Goal: Task Accomplishment & Management: Manage account settings

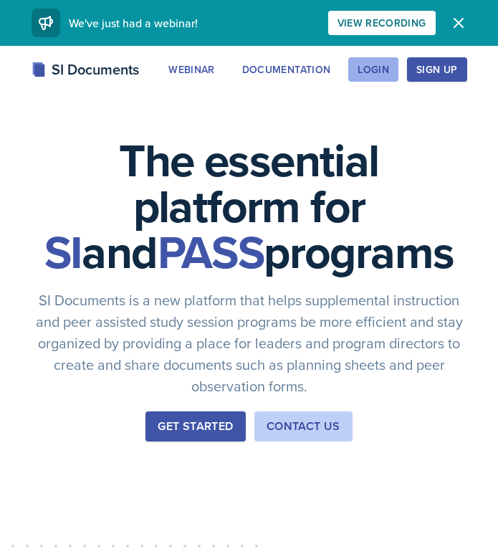
click at [372, 69] on div "Login" at bounding box center [373, 69] width 32 height 11
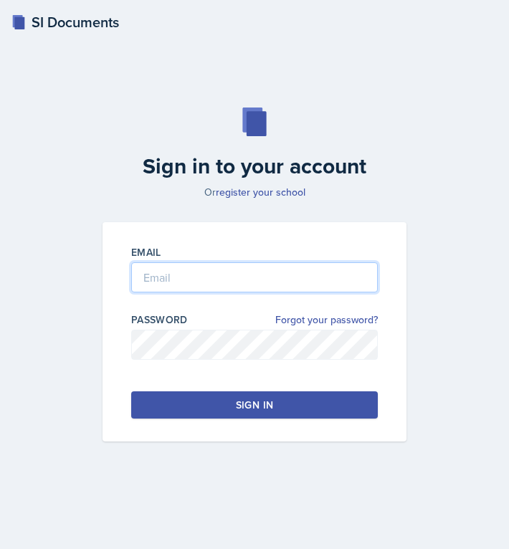
click at [179, 274] on input "email" at bounding box center [254, 277] width 246 height 30
type input "kanchan.laul@bobcats.gcsu.edu"
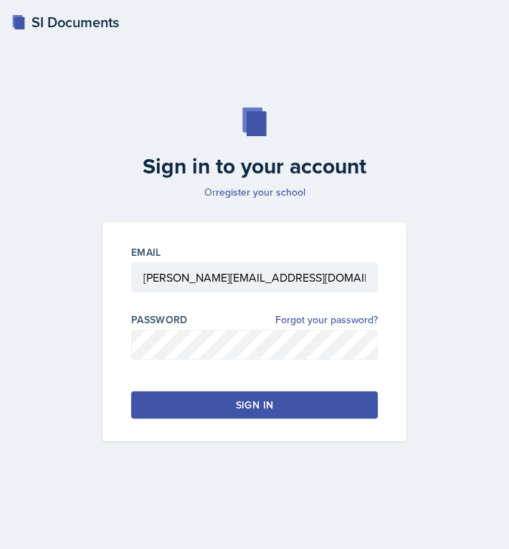
click at [191, 403] on button "Sign in" at bounding box center [254, 404] width 246 height 27
click at [221, 403] on button "Sign in" at bounding box center [254, 404] width 246 height 27
click at [219, 397] on button "Sign in" at bounding box center [254, 404] width 246 height 27
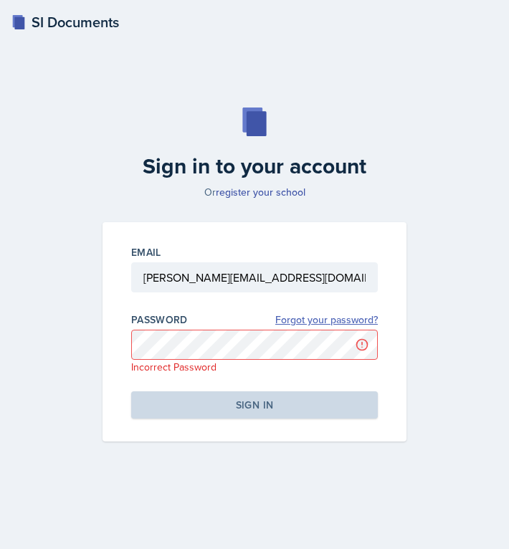
click at [311, 317] on link "Forgot your password?" at bounding box center [326, 319] width 102 height 15
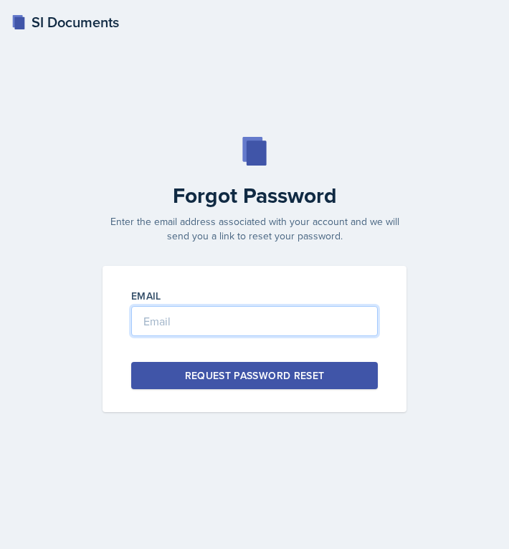
click at [191, 324] on input "email" at bounding box center [254, 321] width 246 height 30
type input "kanchan.laul@bobcats.gcsu.edu"
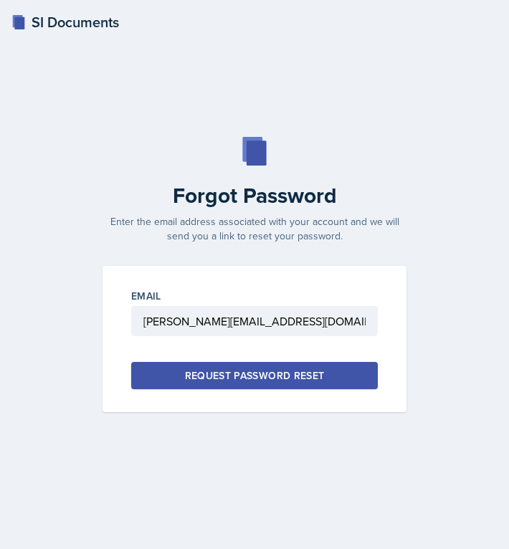
click at [179, 380] on button "Request Password Reset" at bounding box center [254, 375] width 246 height 27
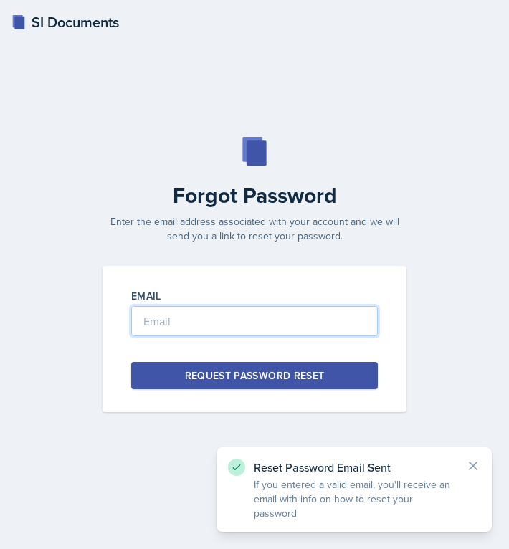
click at [146, 319] on input "email" at bounding box center [254, 321] width 246 height 30
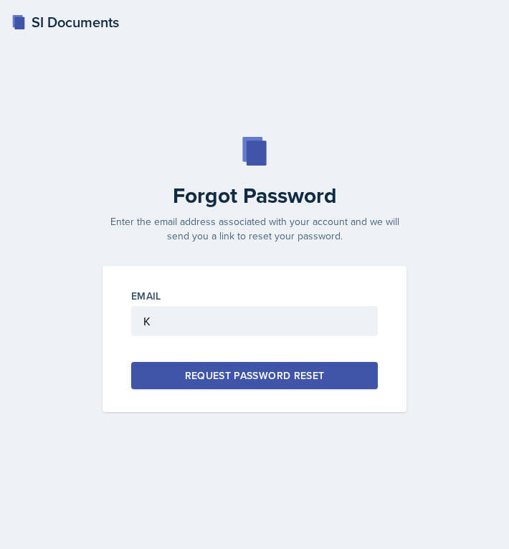
click at [96, 188] on h2 "Forgot Password" at bounding box center [254, 196] width 321 height 26
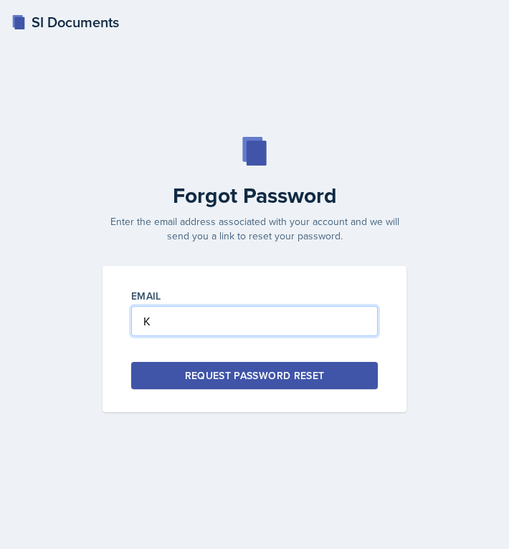
click at [179, 320] on input "K" at bounding box center [254, 321] width 246 height 30
type input "Kanchanlaul@bobcats.gcsu.edu"
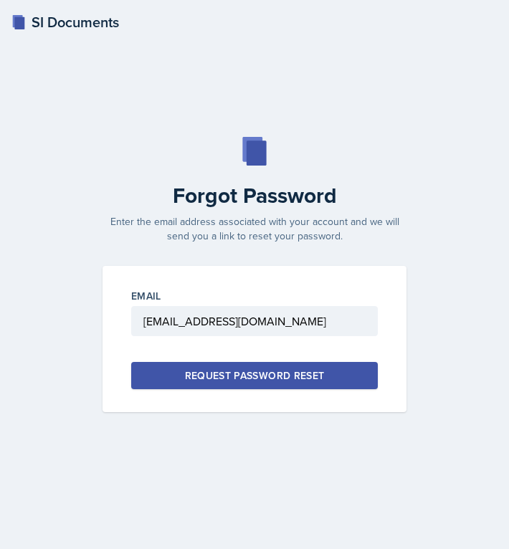
click at [192, 376] on div "Request Password Reset" at bounding box center [255, 375] width 140 height 14
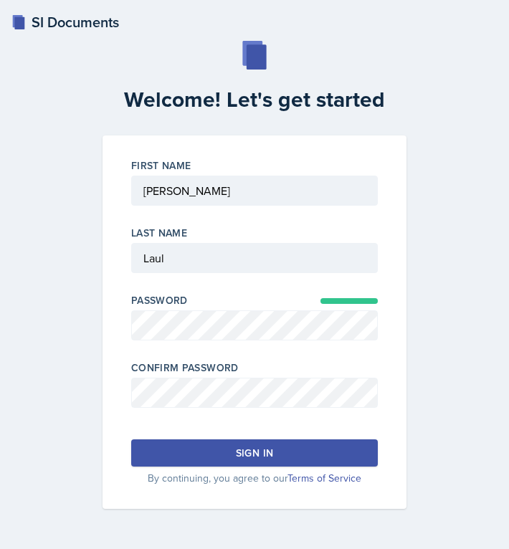
click at [284, 451] on button "Sign in" at bounding box center [254, 452] width 246 height 27
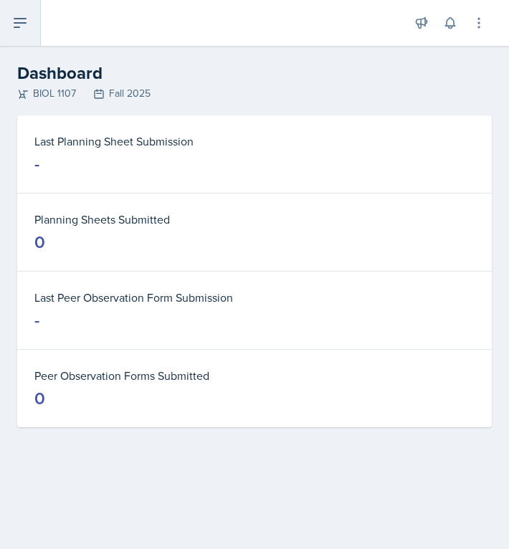
click at [21, 28] on icon at bounding box center [19, 22] width 17 height 17
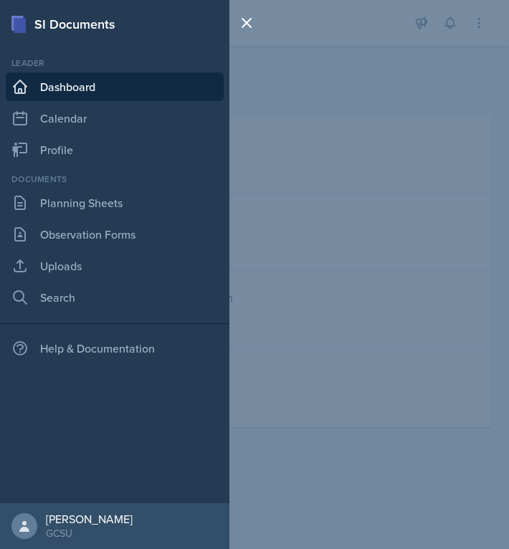
click at [328, 57] on div "SI Documents Leader Dashboard Calendar Profile Documents Planning Sheets Observ…" at bounding box center [254, 274] width 509 height 549
